Goal: Information Seeking & Learning: Learn about a topic

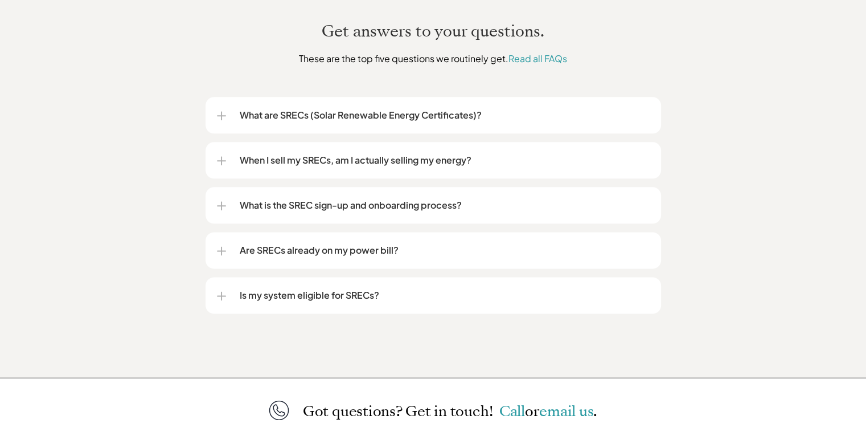
scroll to position [1400, 0]
click at [221, 112] on div at bounding box center [221, 116] width 1 height 9
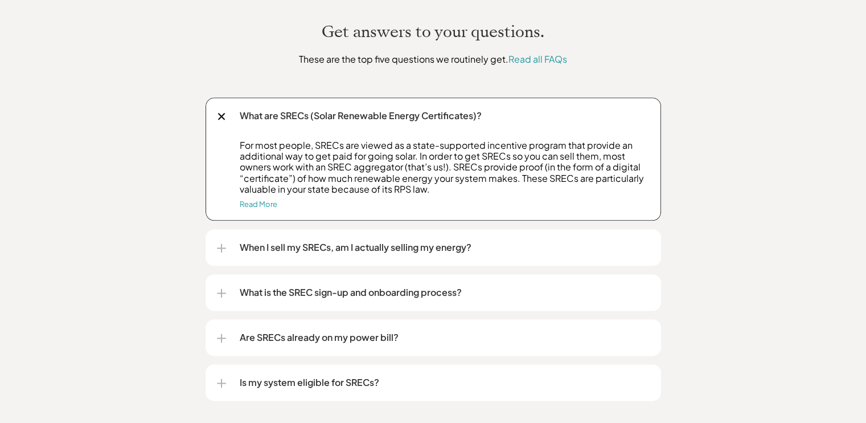
click at [221, 110] on div at bounding box center [221, 116] width 13 height 13
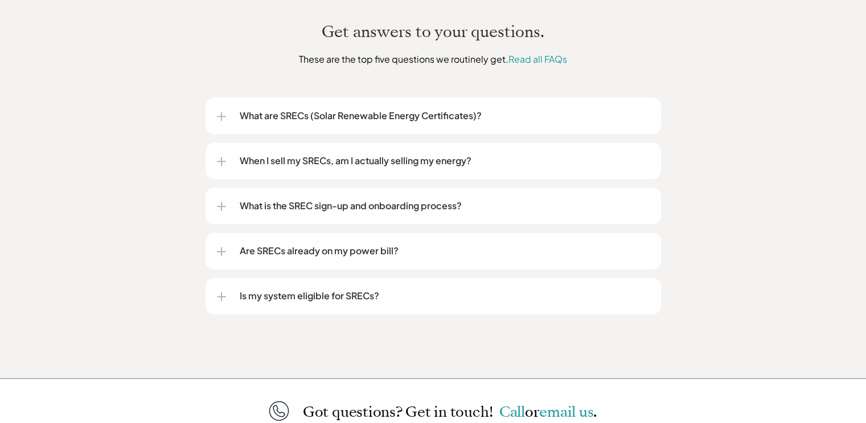
click at [219, 157] on div at bounding box center [221, 161] width 9 height 9
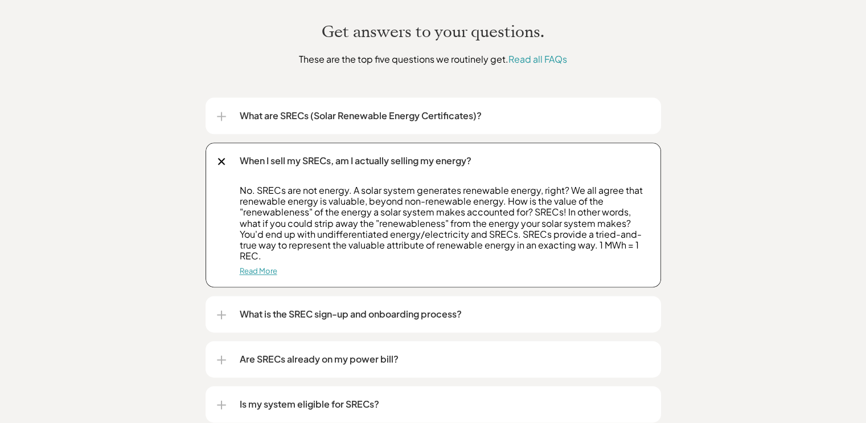
click at [261, 266] on link "Read More" at bounding box center [259, 270] width 38 height 9
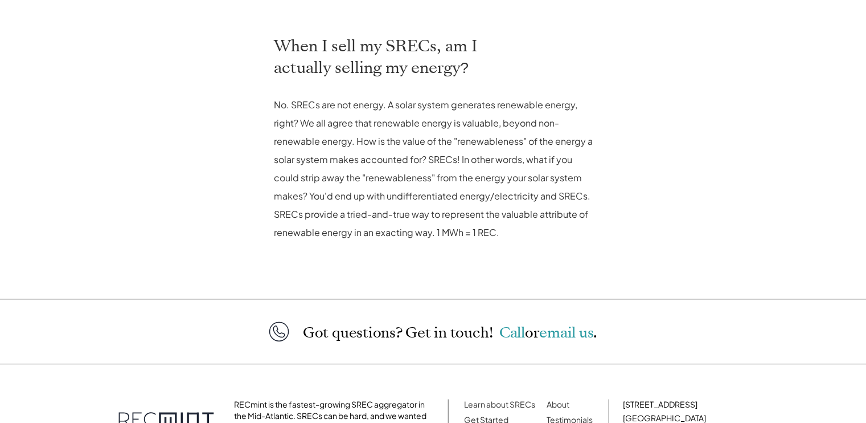
scroll to position [656, 0]
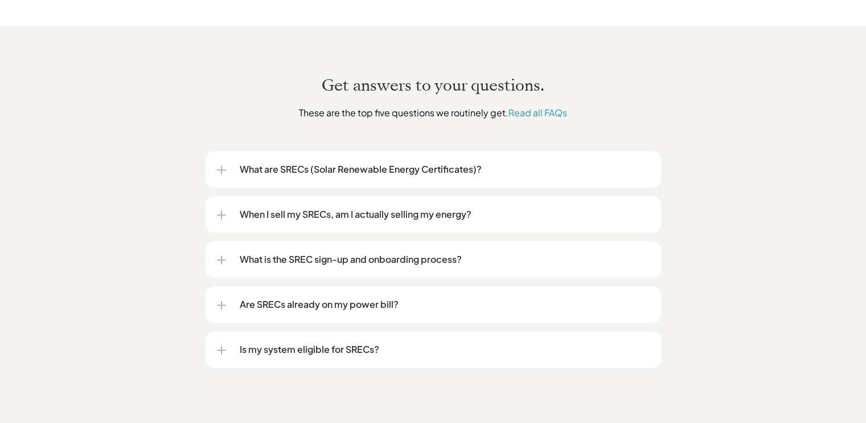
scroll to position [1347, 0]
click at [220, 258] on div at bounding box center [221, 258] width 9 height 1
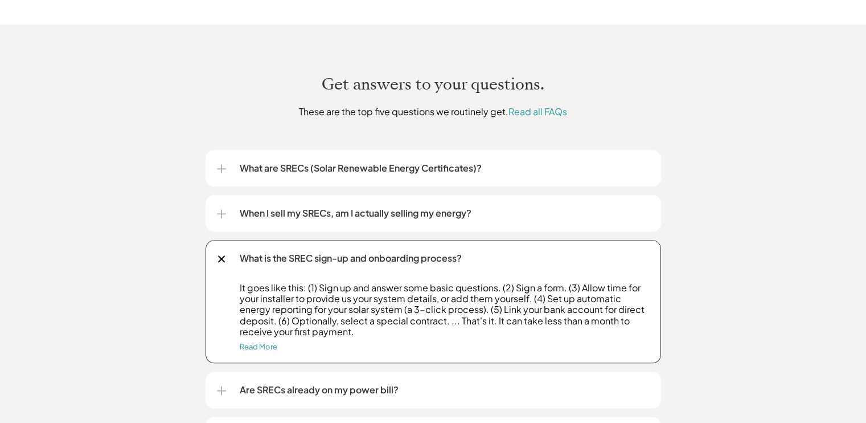
click at [220, 255] on div at bounding box center [221, 258] width 7 height 7
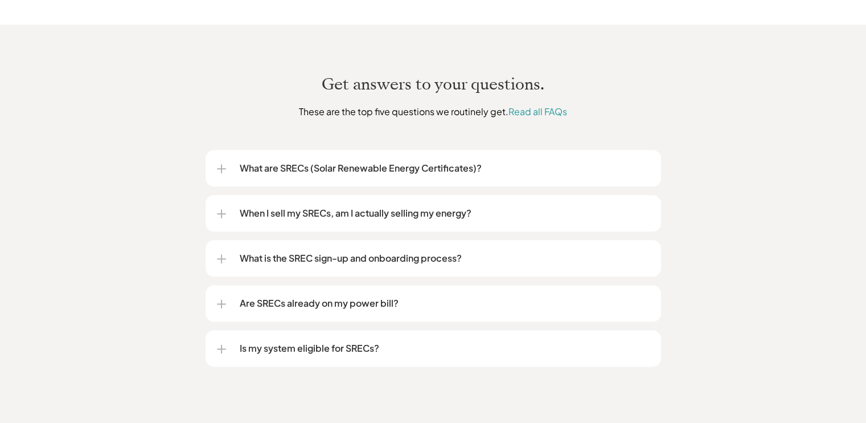
click at [221, 299] on div at bounding box center [221, 303] width 1 height 9
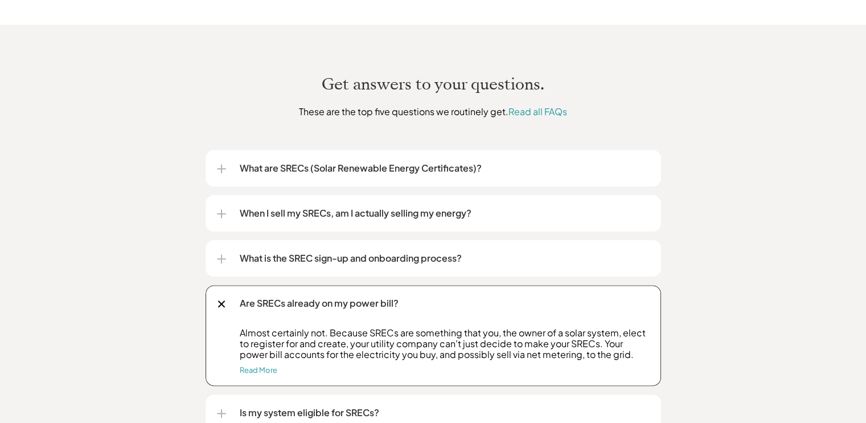
click at [221, 297] on div at bounding box center [221, 303] width 13 height 13
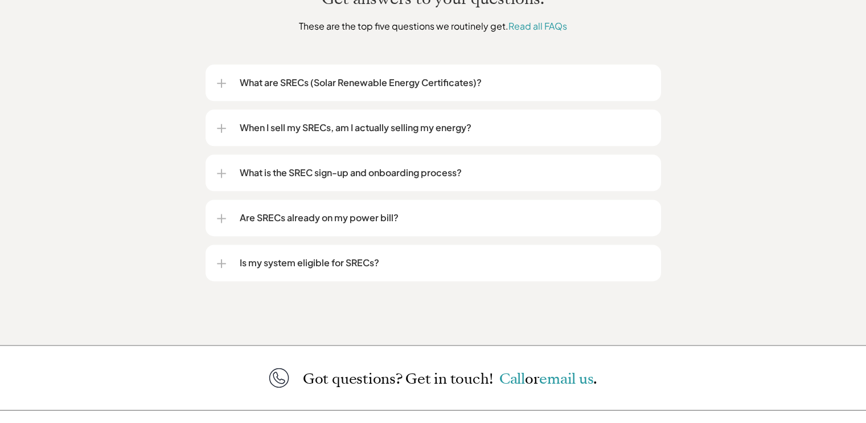
scroll to position [1434, 0]
click at [218, 257] on div at bounding box center [221, 261] width 9 height 9
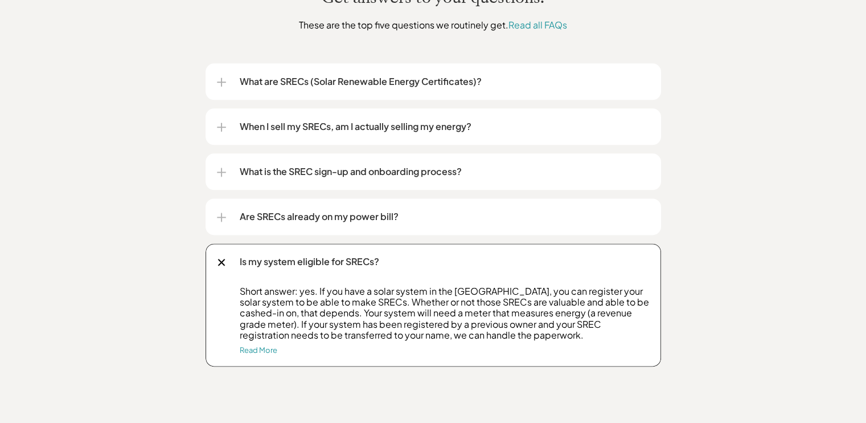
click at [218, 259] on div at bounding box center [221, 262] width 7 height 7
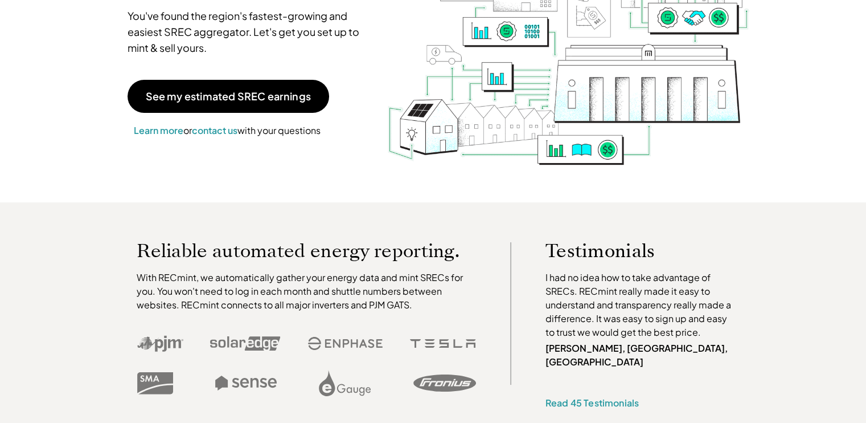
scroll to position [0, 0]
